Goal: Task Accomplishment & Management: Manage account settings

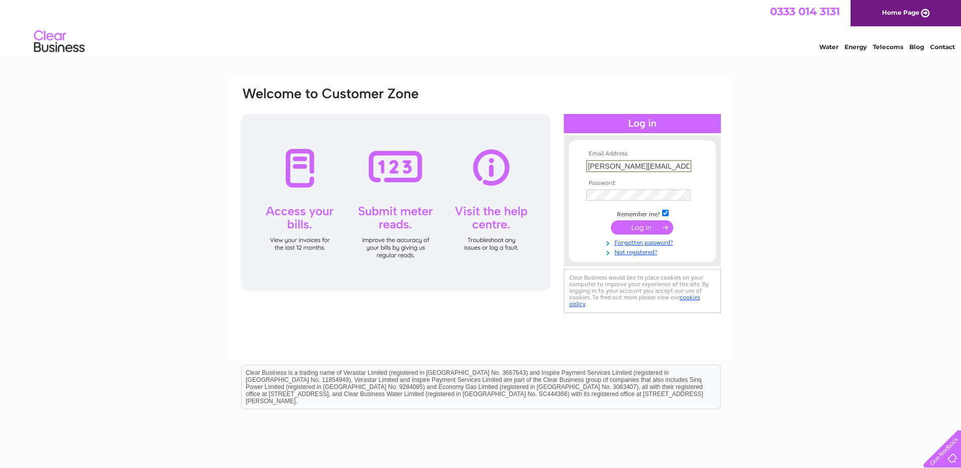
click at [688, 163] on input "[PERSON_NAME][EMAIL_ADDRESS][DOMAIN_NAME]" at bounding box center [638, 166] width 105 height 12
type input "office@doylefunerals.co.uk"
click at [634, 230] on input "submit" at bounding box center [642, 226] width 62 height 14
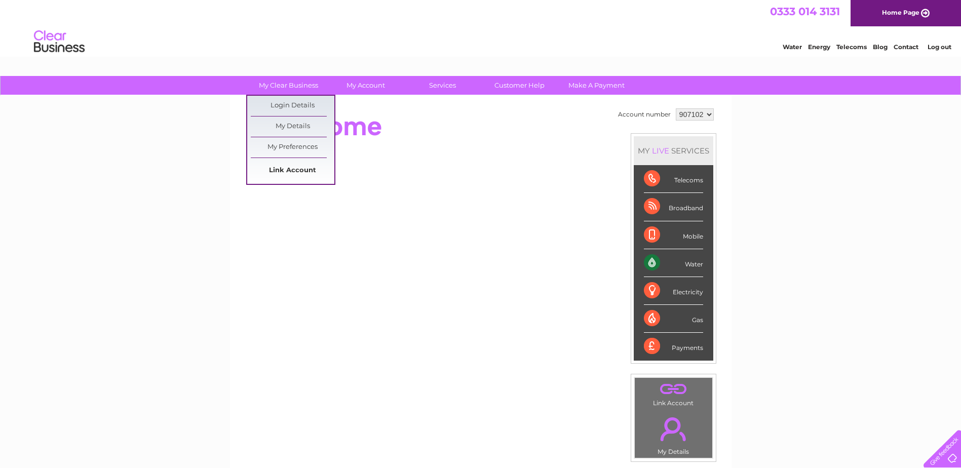
click at [304, 177] on link "Link Account" at bounding box center [293, 171] width 84 height 20
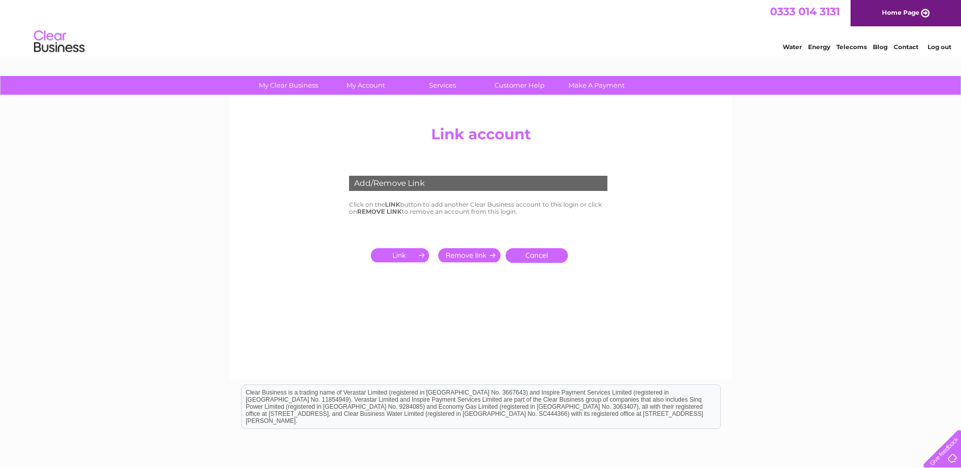
click at [400, 256] on input "submit" at bounding box center [402, 255] width 62 height 14
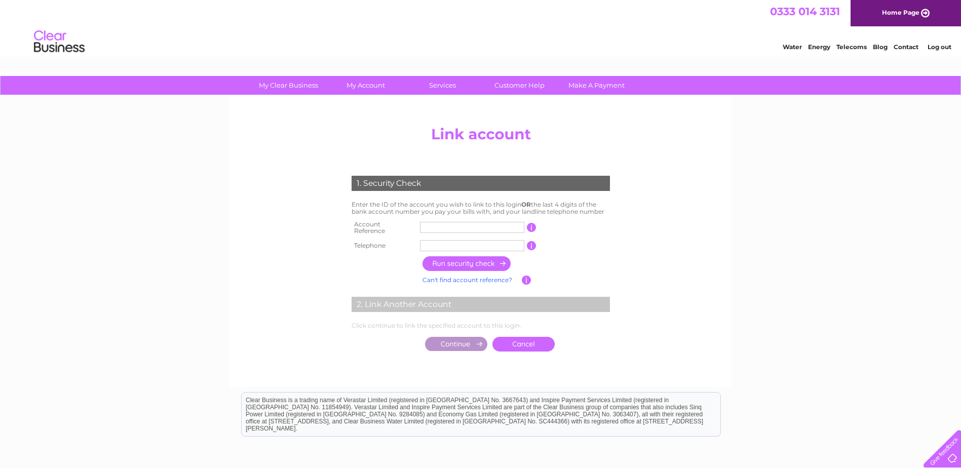
click at [420, 227] on td at bounding box center [472, 228] width 109 height 20
click at [435, 227] on input "text" at bounding box center [472, 227] width 104 height 11
click at [428, 226] on input "text" at bounding box center [472, 227] width 104 height 11
click at [440, 224] on input "text" at bounding box center [472, 227] width 104 height 11
click at [533, 220] on td at bounding box center [532, 228] width 10 height 20
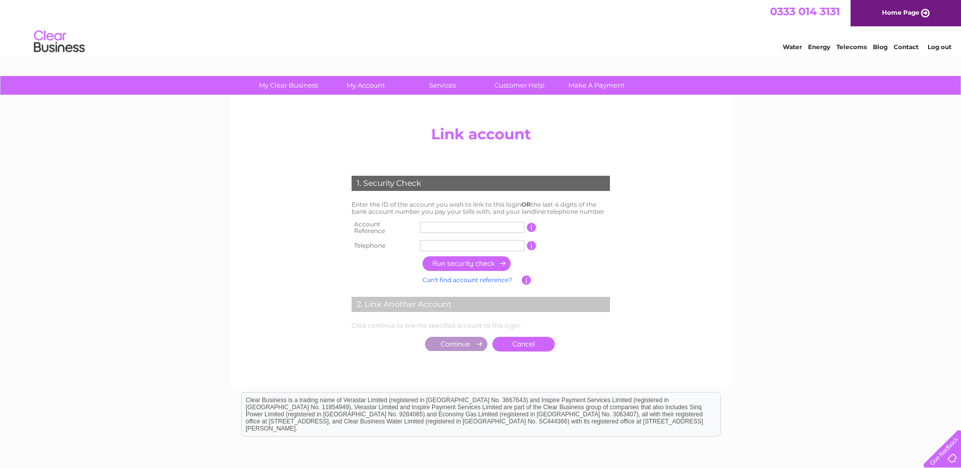
click at [532, 224] on input "button" at bounding box center [532, 227] width 10 height 9
click at [465, 225] on input "text" at bounding box center [472, 227] width 104 height 11
click at [467, 225] on input "21246300" at bounding box center [472, 227] width 104 height 11
type input "2"
type input "63008"
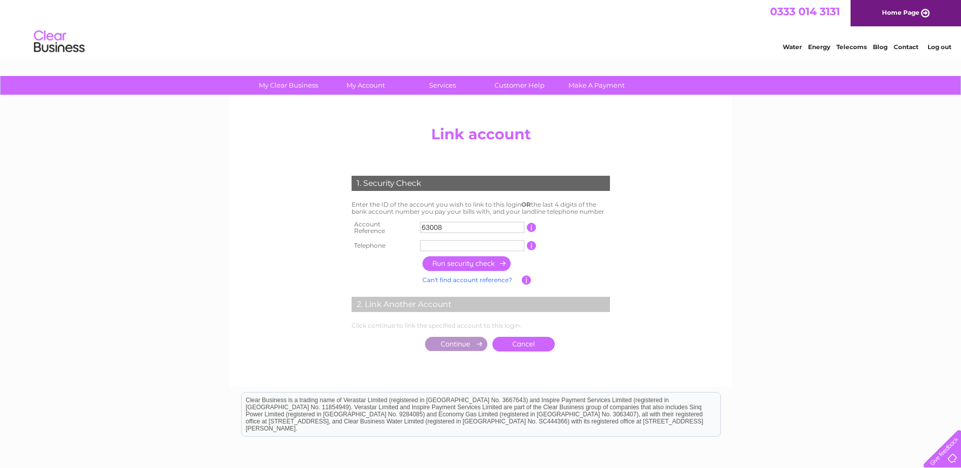
click at [440, 240] on input "text" at bounding box center [472, 245] width 104 height 11
type input "01896757779"
click at [448, 258] on input "button" at bounding box center [467, 263] width 89 height 15
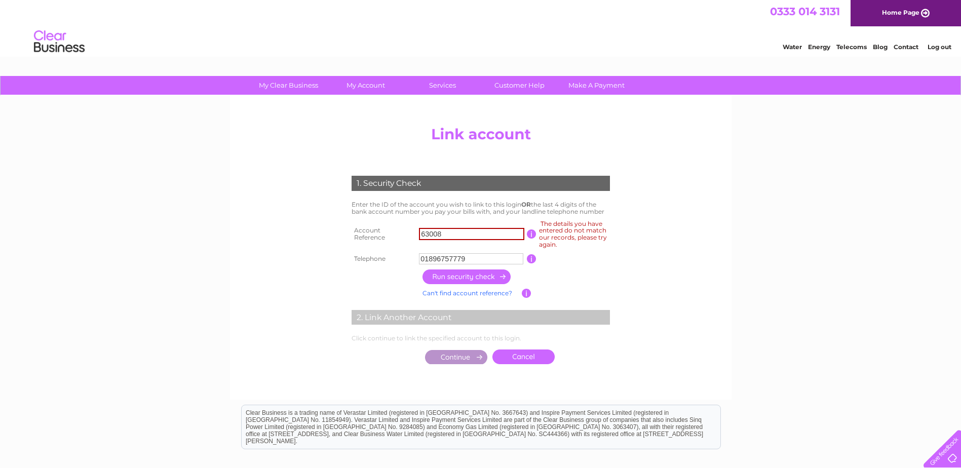
click at [448, 258] on input "01896757779" at bounding box center [471, 258] width 104 height 11
click at [468, 258] on input "01896757779" at bounding box center [471, 258] width 104 height 11
click at [449, 235] on input "63008" at bounding box center [471, 234] width 105 height 12
type input "6"
click at [438, 235] on input "text" at bounding box center [471, 234] width 105 height 12
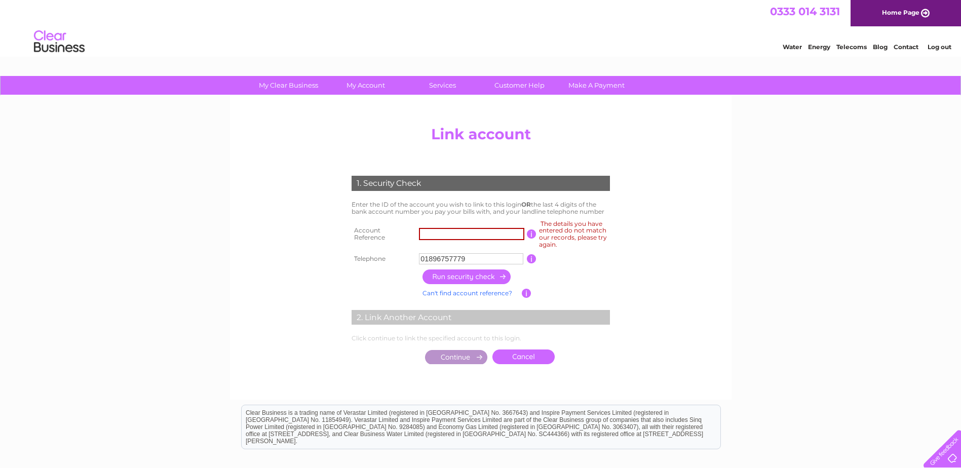
click at [438, 235] on input "text" at bounding box center [471, 234] width 105 height 12
type input "63008"
click at [524, 295] on input "button" at bounding box center [527, 293] width 10 height 9
click at [493, 292] on link "Can't find account reference?" at bounding box center [468, 293] width 90 height 8
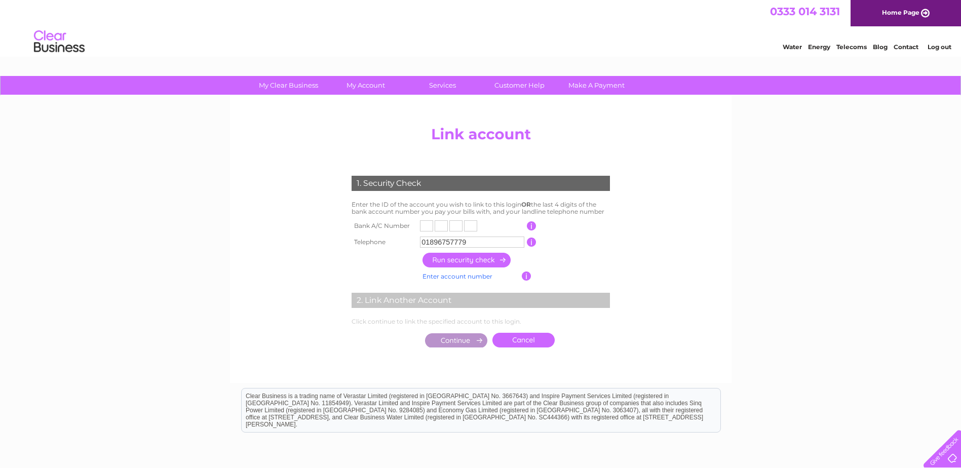
click at [536, 335] on link "Cancel" at bounding box center [524, 340] width 62 height 15
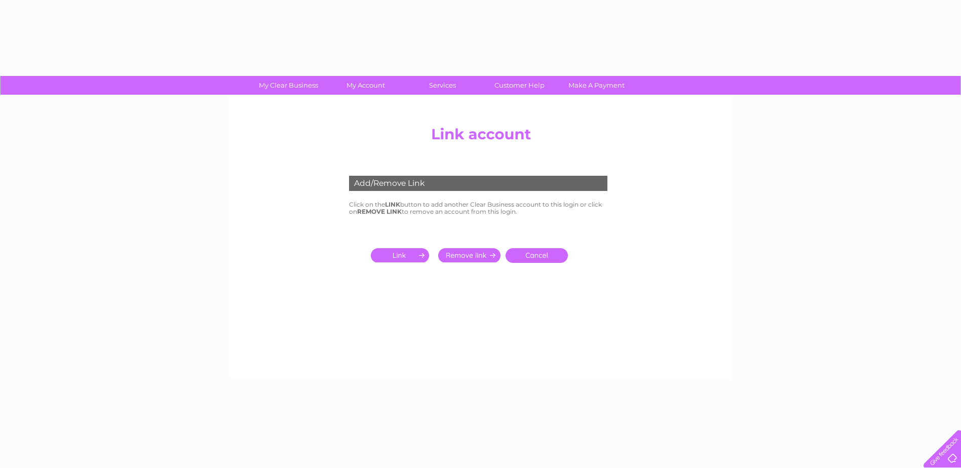
click at [533, 336] on div "Add/Remove Link Click on the LINK button to add another Clear Business account …" at bounding box center [481, 238] width 502 height 284
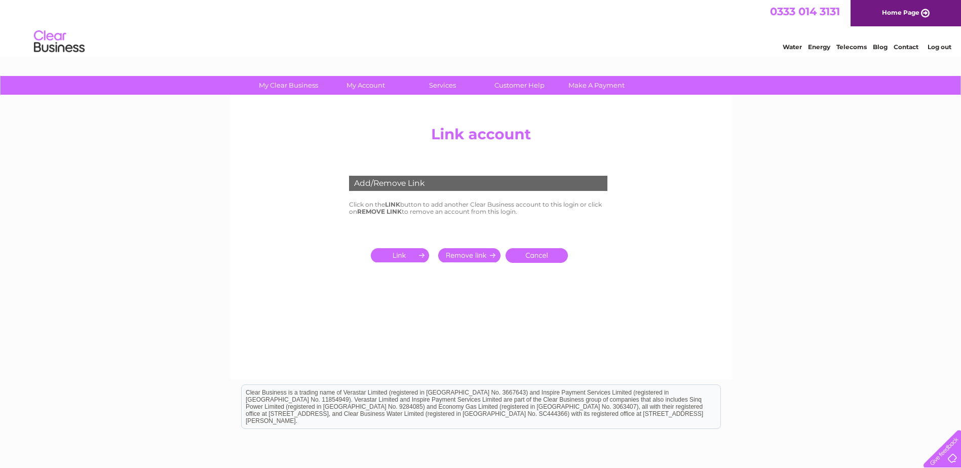
click at [532, 256] on link "Cancel" at bounding box center [537, 255] width 62 height 15
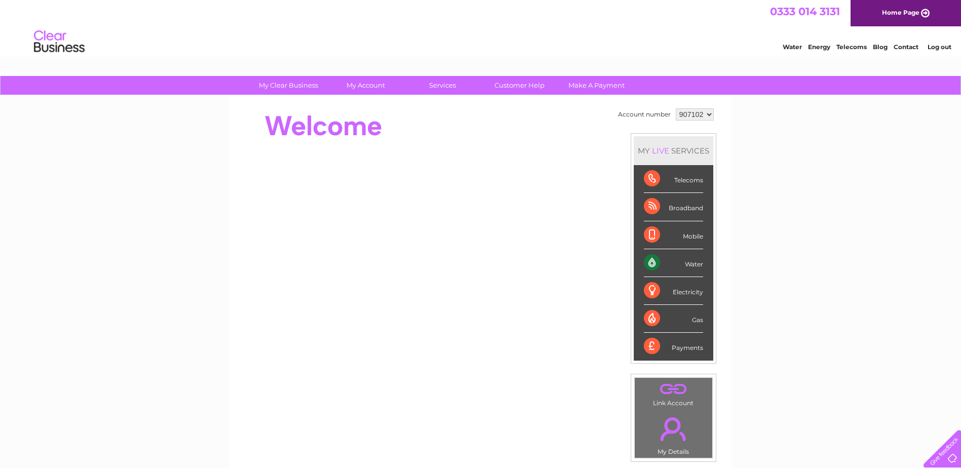
click at [685, 263] on div "Water" at bounding box center [673, 263] width 59 height 28
click at [503, 86] on link "Customer Help" at bounding box center [520, 85] width 84 height 19
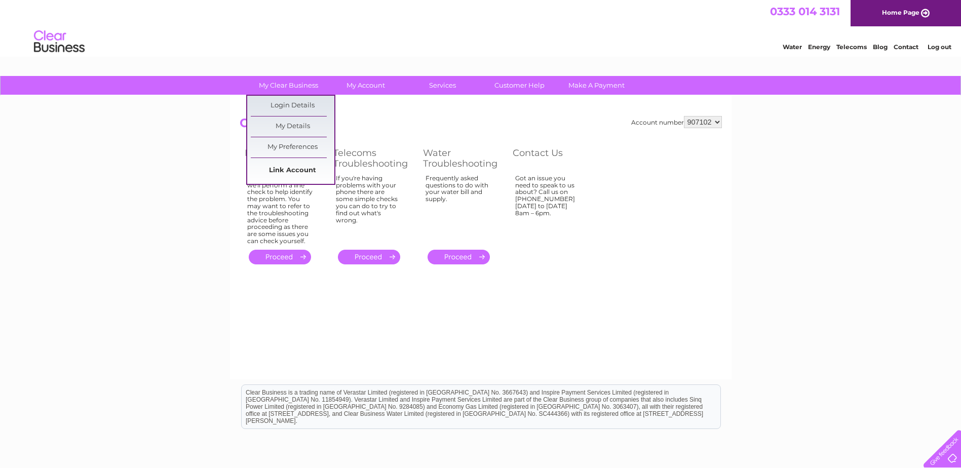
click at [293, 163] on link "Link Account" at bounding box center [293, 171] width 84 height 20
click at [292, 172] on link "Link Account" at bounding box center [293, 171] width 84 height 20
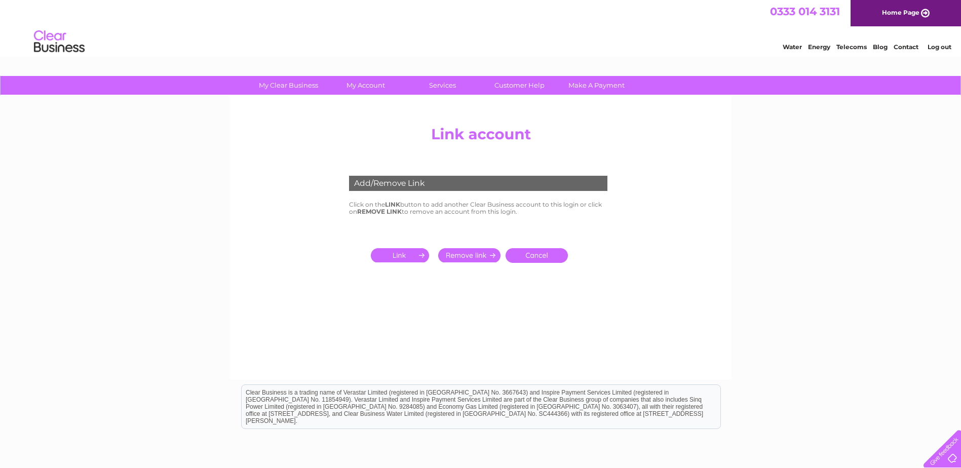
click at [419, 254] on input "submit" at bounding box center [402, 255] width 62 height 14
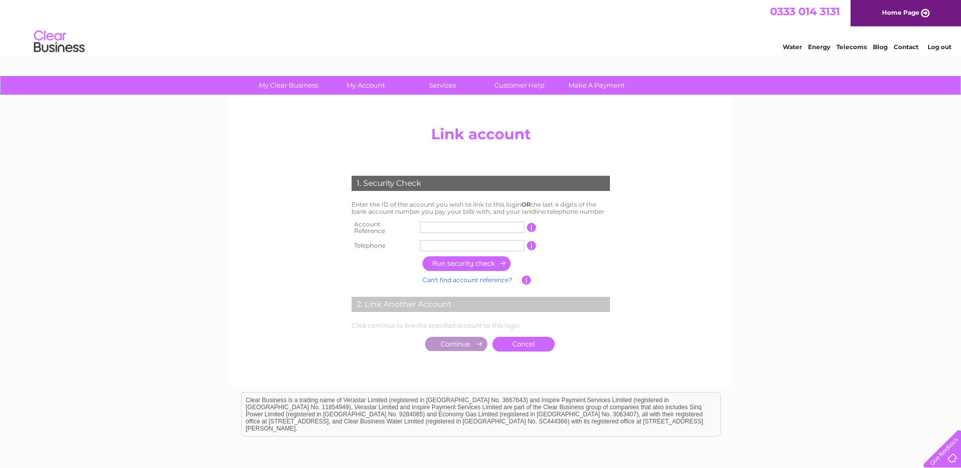
click at [431, 226] on input "text" at bounding box center [472, 227] width 104 height 11
type input "901701"
click at [434, 243] on input "text" at bounding box center [472, 245] width 104 height 11
type input "01896757779"
click at [467, 258] on input "button" at bounding box center [467, 263] width 89 height 15
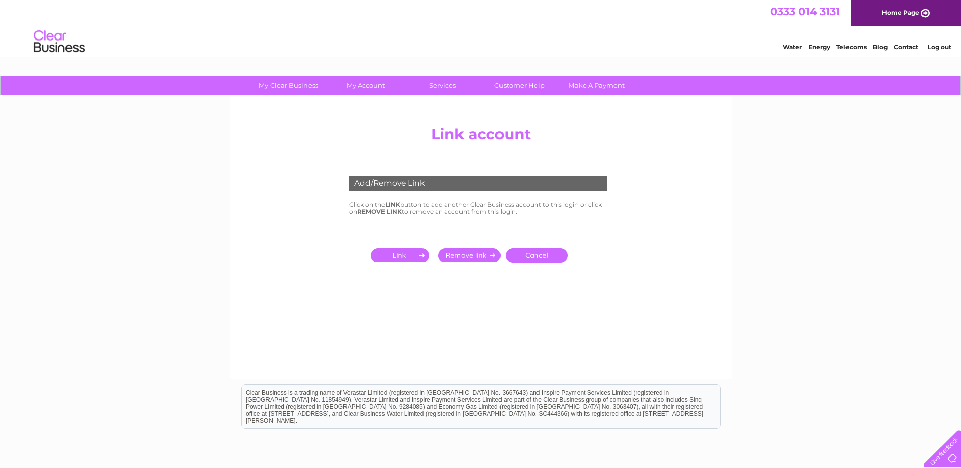
click at [400, 251] on input "submit" at bounding box center [402, 255] width 62 height 14
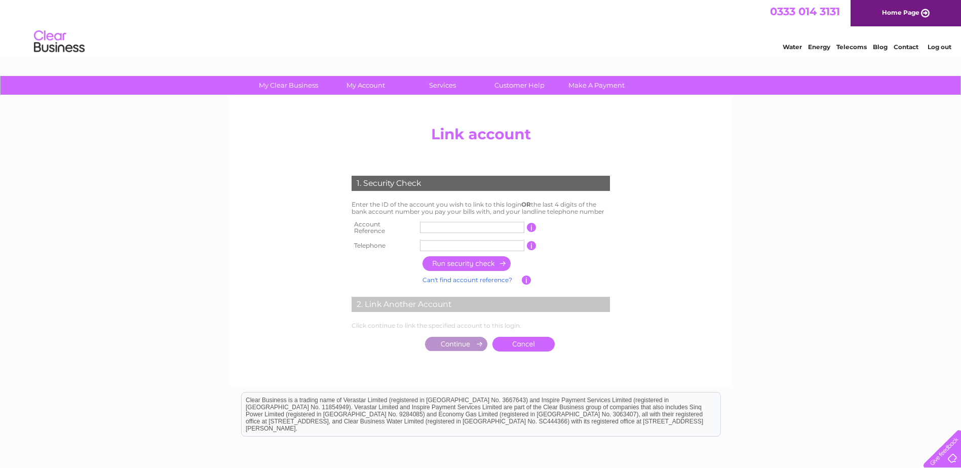
click at [436, 223] on input "text" at bounding box center [472, 227] width 104 height 11
type input "907102"
click at [437, 241] on input "text" at bounding box center [472, 245] width 104 height 11
type input "01896757779"
click at [455, 257] on input "button" at bounding box center [467, 263] width 89 height 15
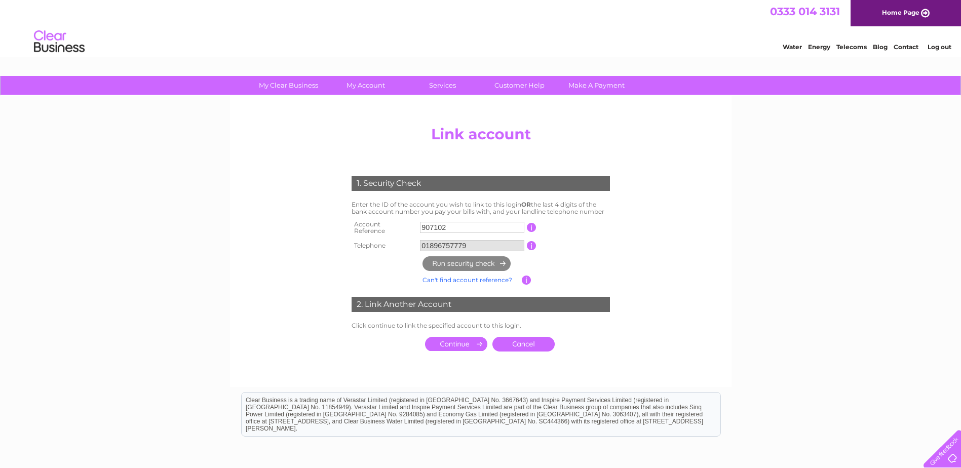
click at [466, 338] on input "submit" at bounding box center [456, 344] width 62 height 14
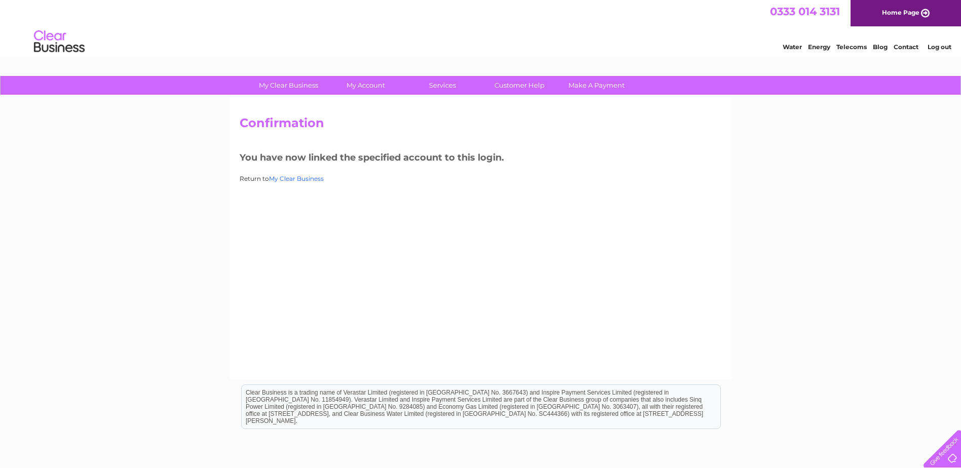
click at [299, 177] on link "My Clear Business" at bounding box center [296, 179] width 55 height 8
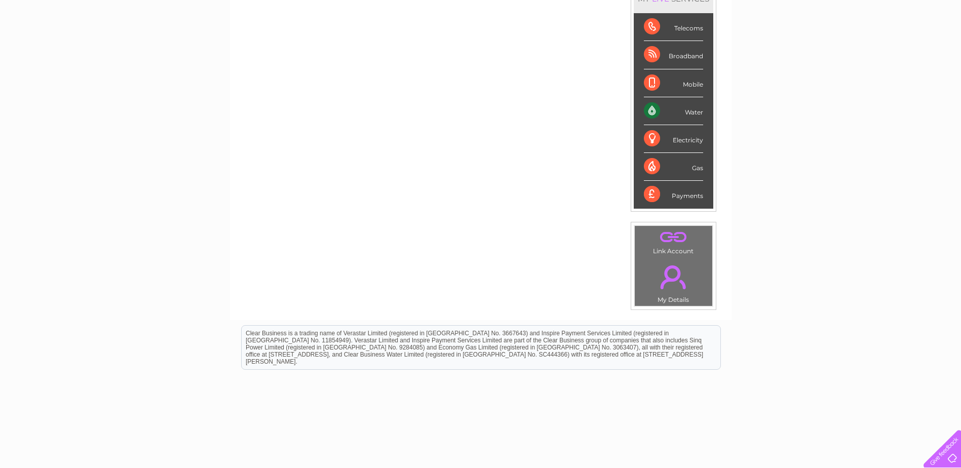
scroll to position [51, 0]
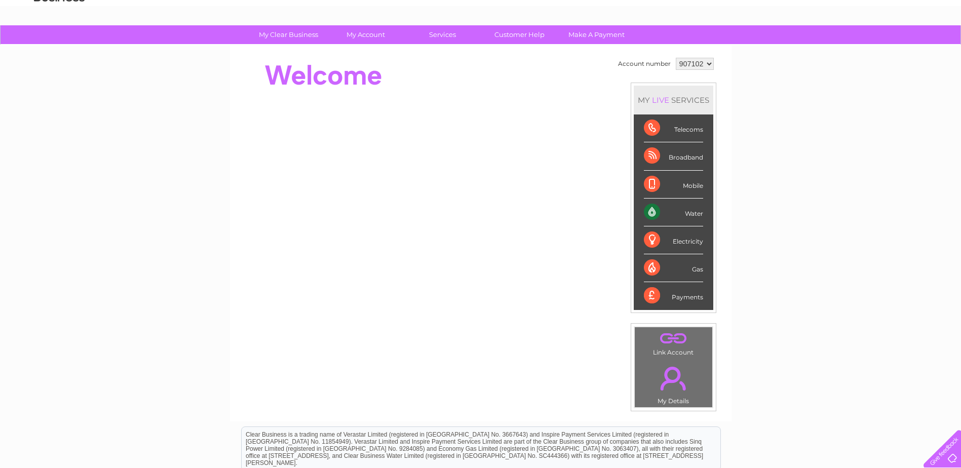
click at [673, 381] on link "." at bounding box center [674, 378] width 72 height 35
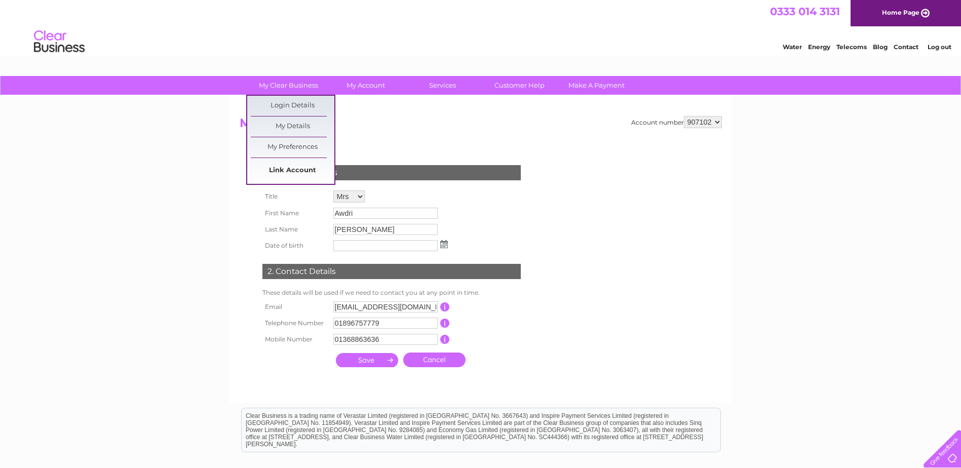
click at [288, 173] on link "Link Account" at bounding box center [293, 171] width 84 height 20
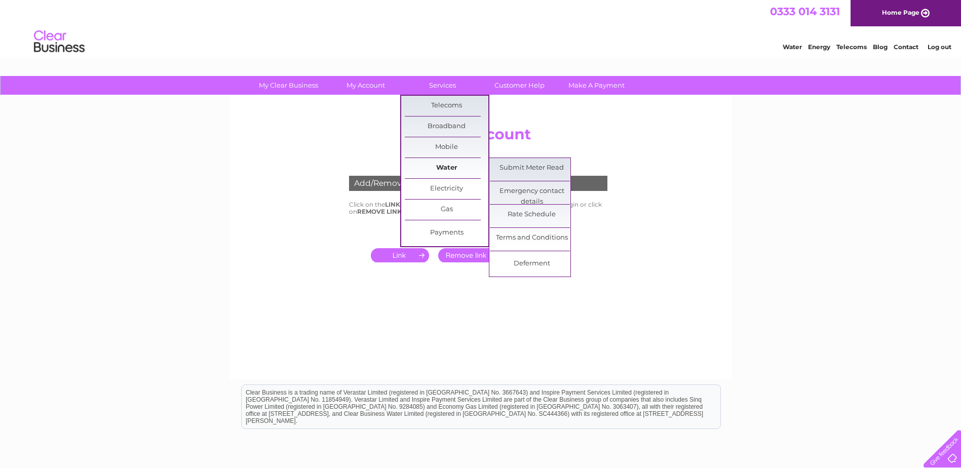
click at [440, 167] on link "Water" at bounding box center [447, 168] width 84 height 20
